Goal: Obtain resource: Download file/media

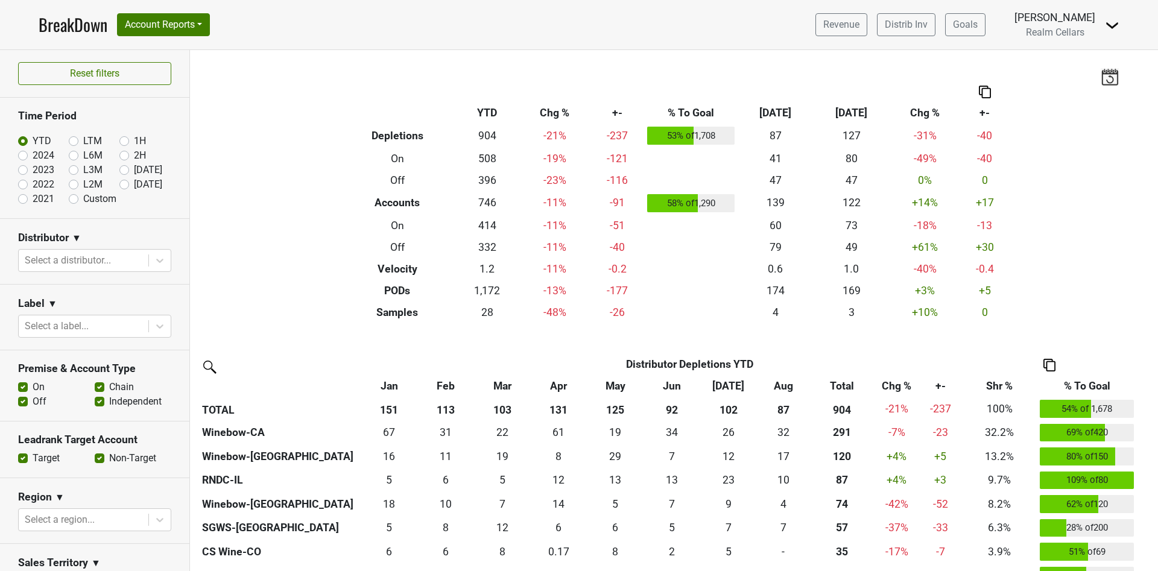
click at [203, 38] on nav "BreakDown Account Reports SuperRanker Map Award Progress Chain Compliance CRM N…" at bounding box center [579, 24] width 1100 height 49
click at [197, 22] on button "Account Reports" at bounding box center [163, 24] width 93 height 23
click at [173, 53] on link "SuperRanker" at bounding box center [171, 52] width 107 height 19
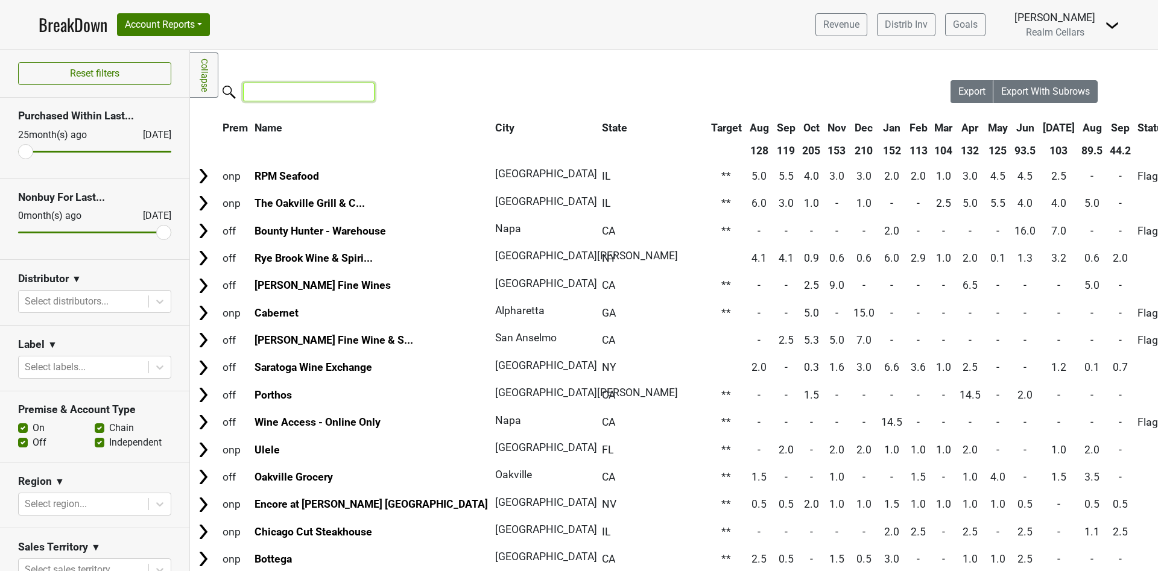
click at [290, 96] on input "search" at bounding box center [308, 92] width 131 height 19
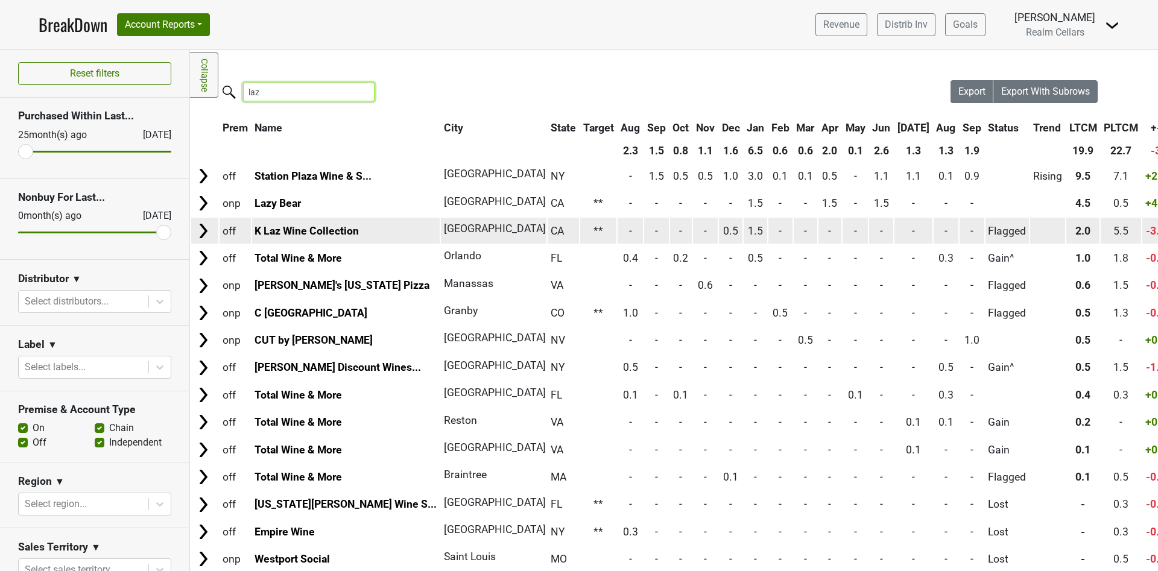
type input "laz"
click at [202, 232] on img at bounding box center [203, 231] width 18 height 18
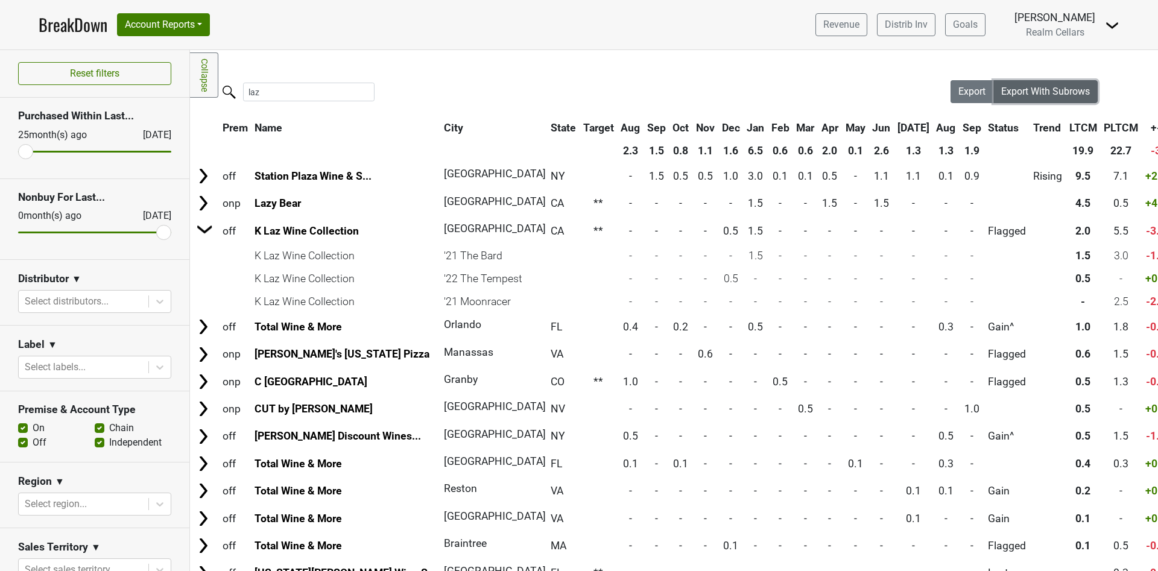
click at [1032, 89] on span "Export With Subrows" at bounding box center [1045, 91] width 89 height 11
